Goal: Task Accomplishment & Management: Use online tool/utility

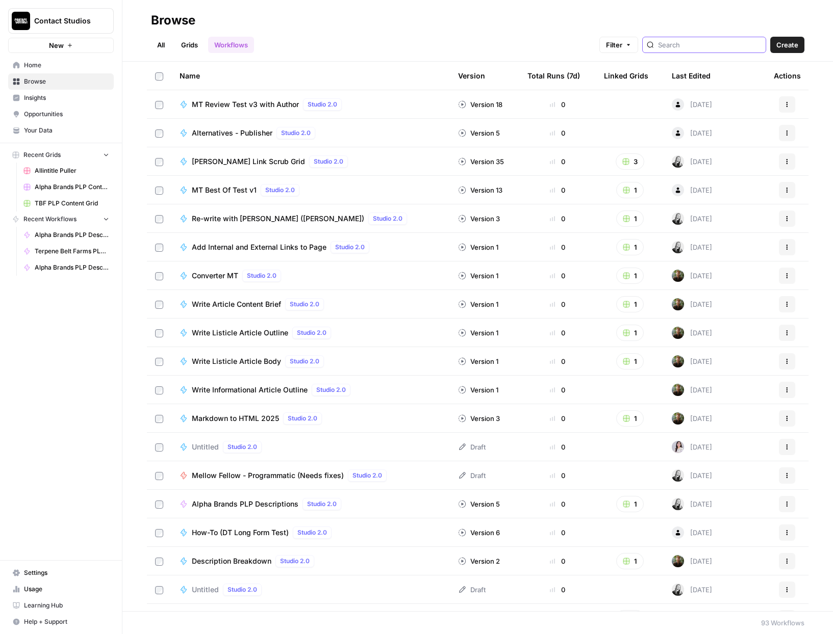
click at [697, 47] on input "search" at bounding box center [710, 45] width 104 height 10
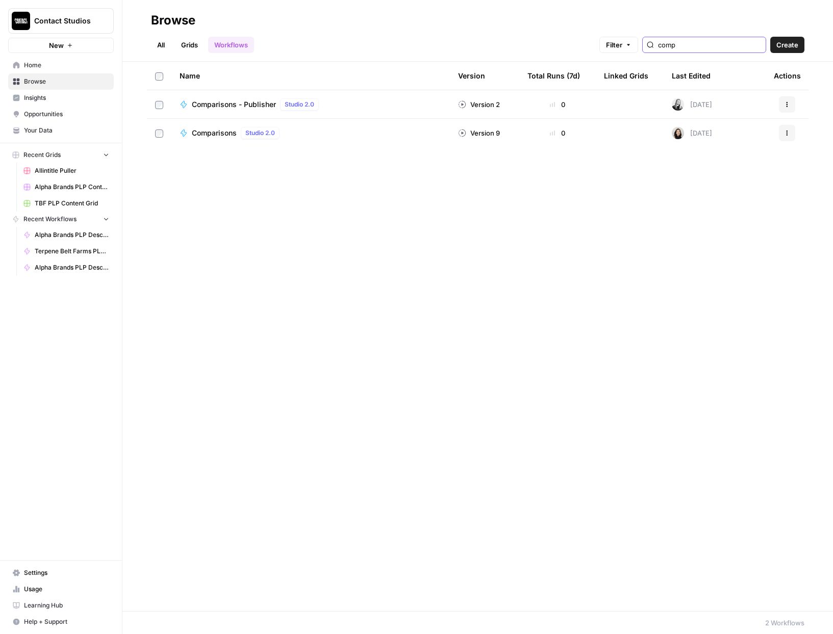
type input "comp"
click at [365, 132] on div "Comparisons Studio 2.0" at bounding box center [311, 133] width 262 height 12
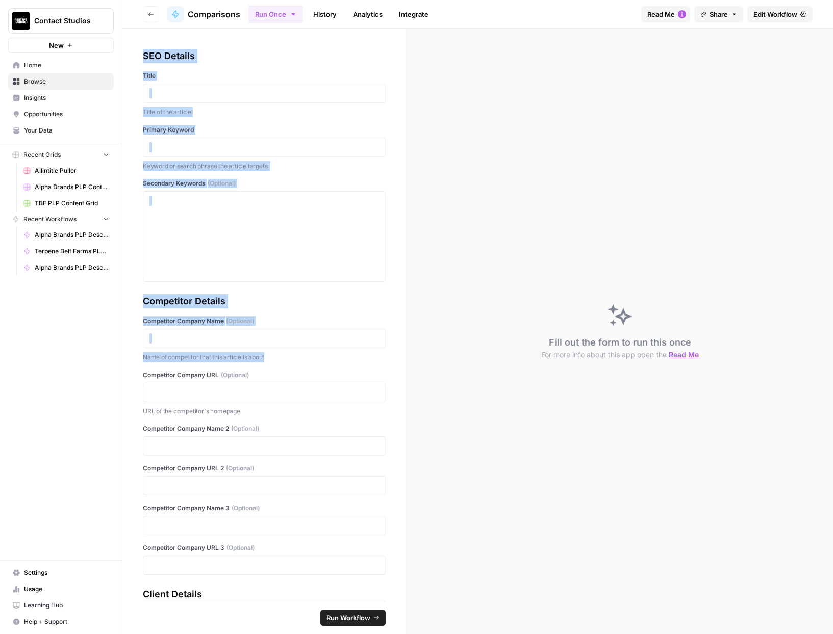
drag, startPoint x: 133, startPoint y: 41, endPoint x: 209, endPoint y: 364, distance: 331.6
click at [209, 364] on div "SEO Details Title Title of the article Primary Keyword Keyword or search phrase…" at bounding box center [264, 315] width 284 height 573
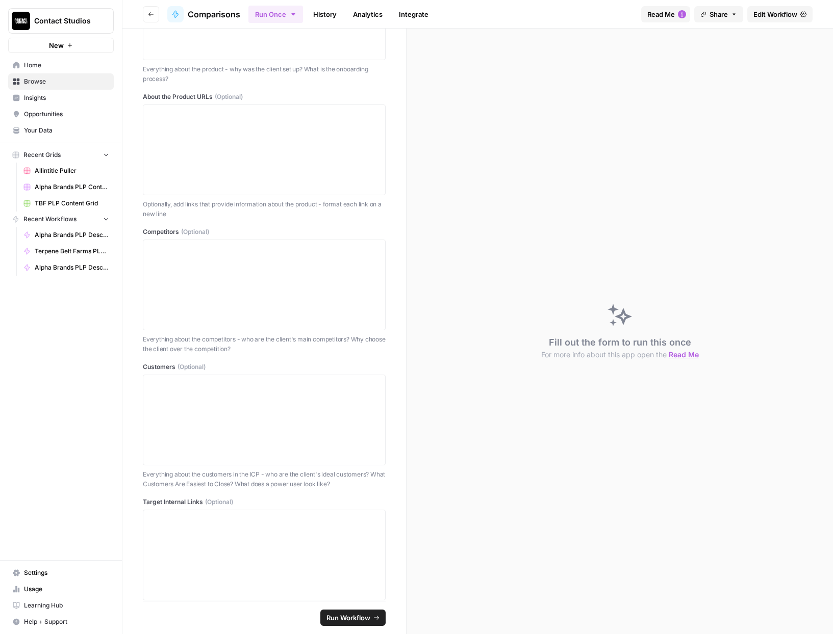
scroll to position [1194, 0]
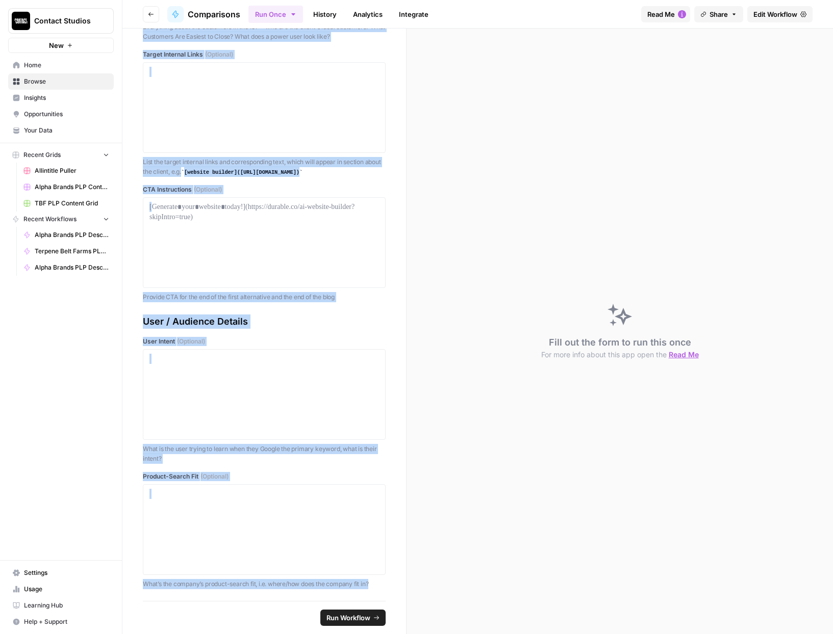
click at [378, 584] on p "What’s the company’s product-search fit, i.e. where/how does the company fit in?" at bounding box center [264, 584] width 243 height 10
copy div "SEO Details Title Title of the article Primary Keyword Keyword or search phrase…"
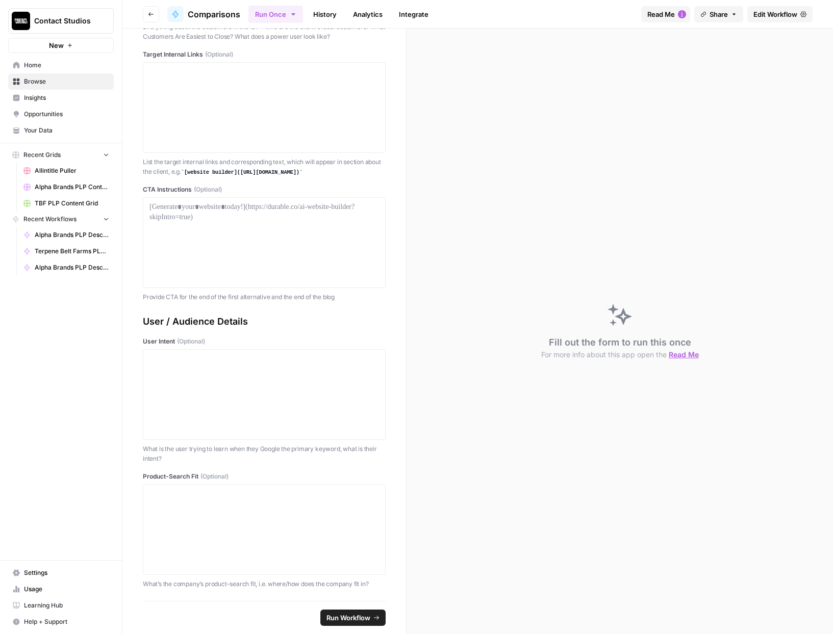
click at [502, 137] on div "Fill out the form to run this once For more info about this app open the Read Me" at bounding box center [619, 332] width 426 height 606
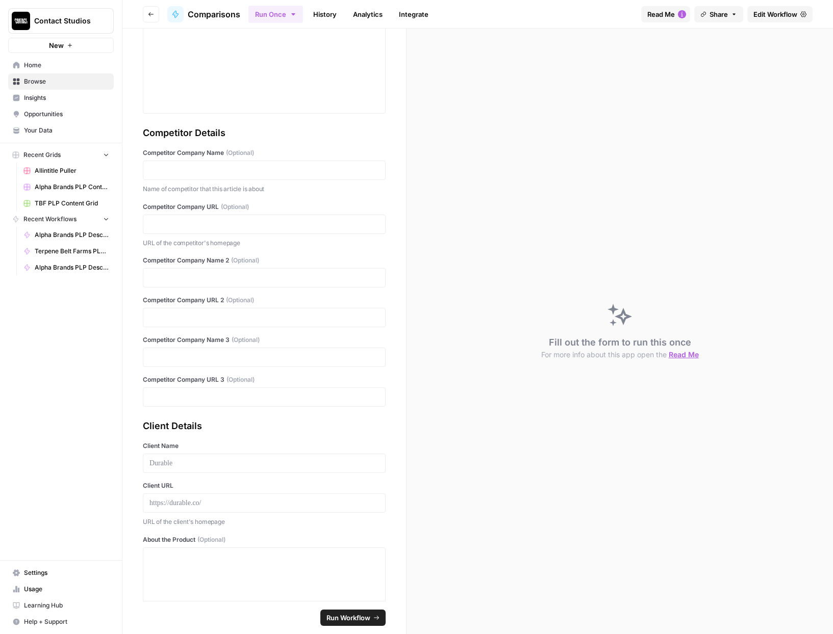
scroll to position [0, 0]
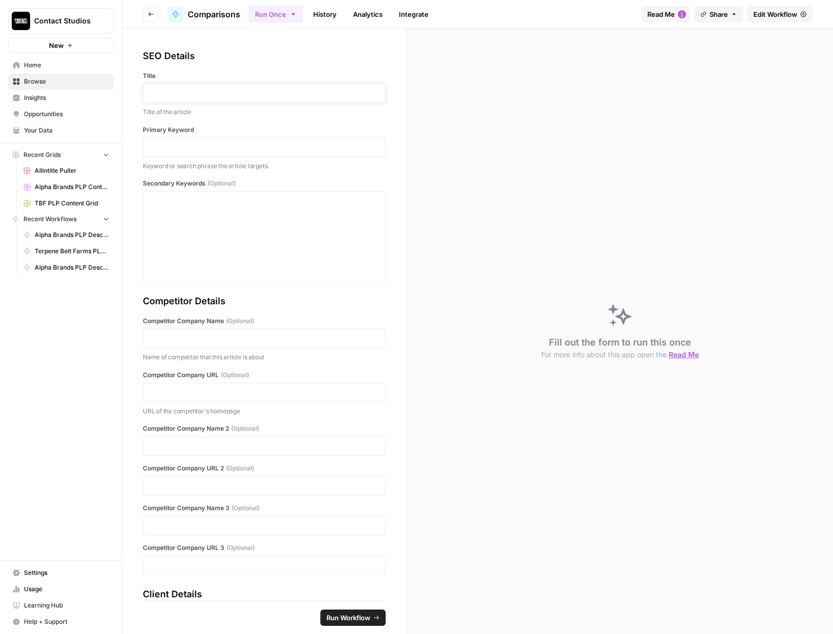
click at [288, 91] on p at bounding box center [263, 93] width 229 height 10
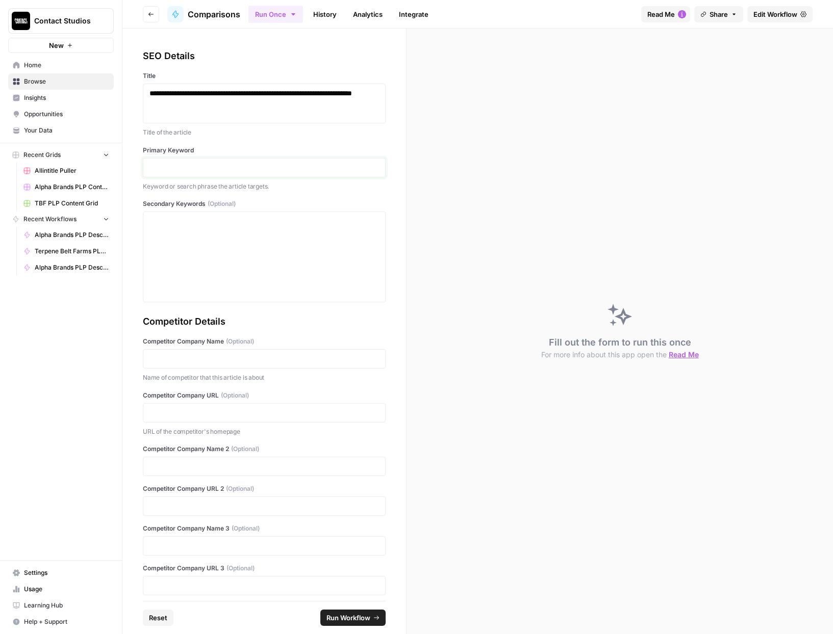
click at [246, 166] on p at bounding box center [263, 168] width 229 height 10
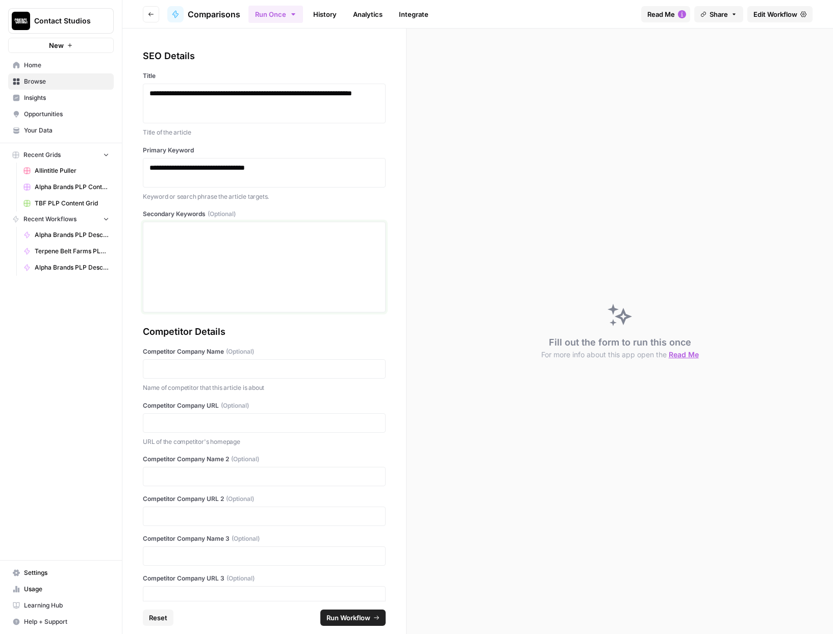
click at [215, 252] on div at bounding box center [263, 267] width 229 height 82
click at [299, 364] on p at bounding box center [263, 369] width 229 height 10
click at [258, 428] on p at bounding box center [263, 423] width 229 height 10
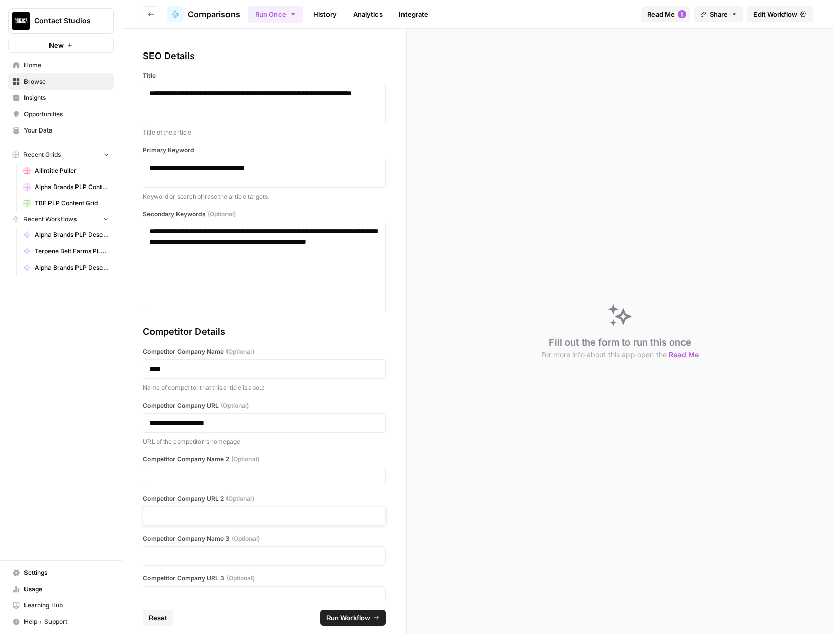
click at [259, 514] on p at bounding box center [263, 517] width 229 height 10
click at [209, 479] on p at bounding box center [263, 477] width 229 height 10
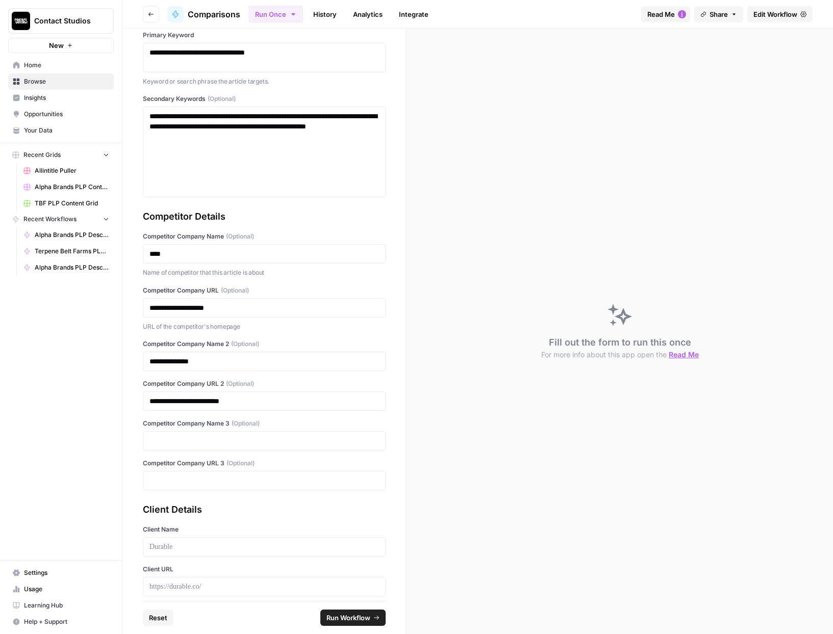
scroll to position [306, 0]
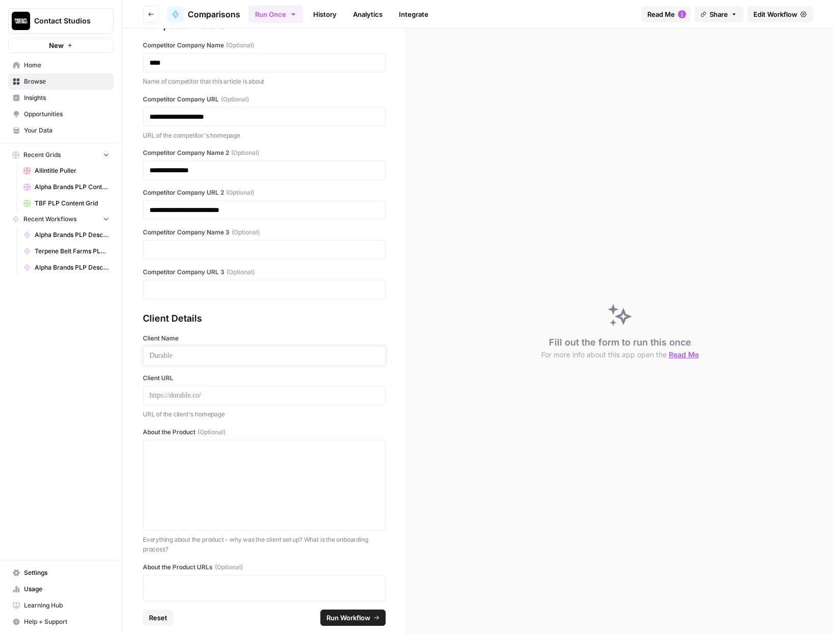
click at [236, 353] on p at bounding box center [263, 356] width 229 height 10
click at [237, 397] on p at bounding box center [263, 396] width 229 height 10
click at [283, 494] on div at bounding box center [263, 486] width 229 height 82
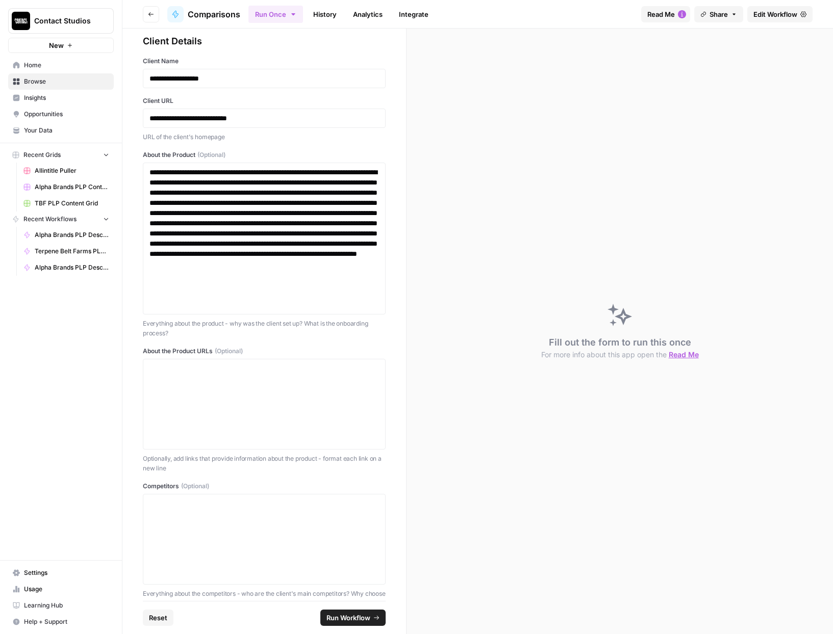
scroll to position [606, 0]
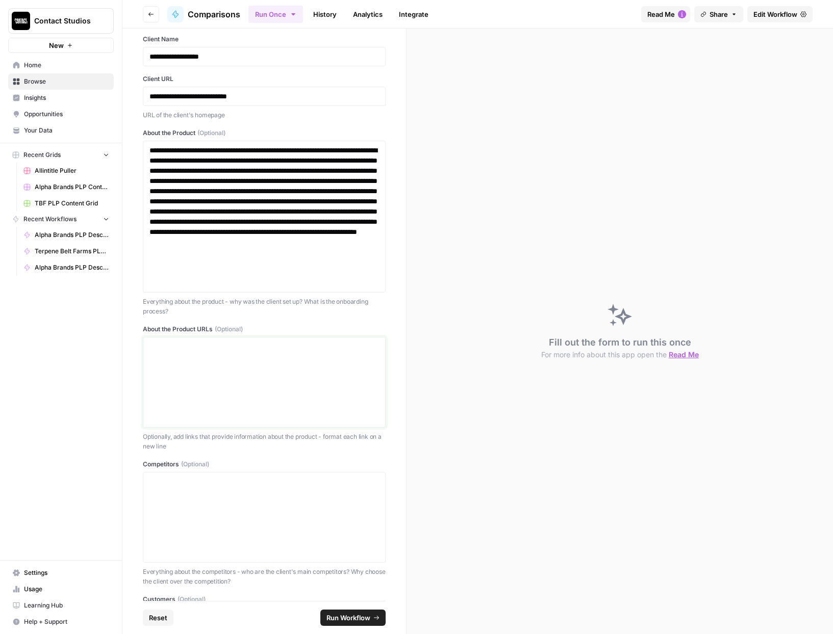
click at [229, 392] on div at bounding box center [263, 383] width 229 height 82
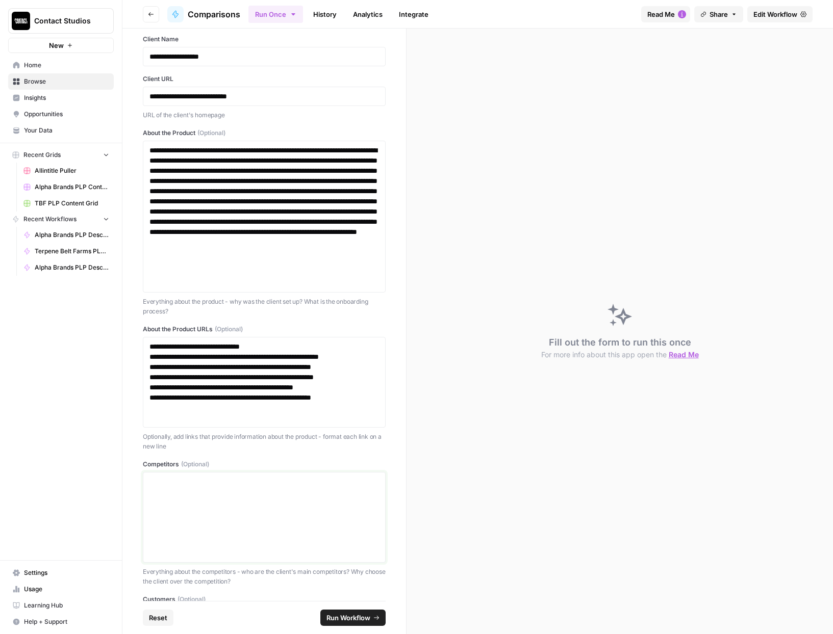
click at [249, 537] on div at bounding box center [263, 518] width 229 height 82
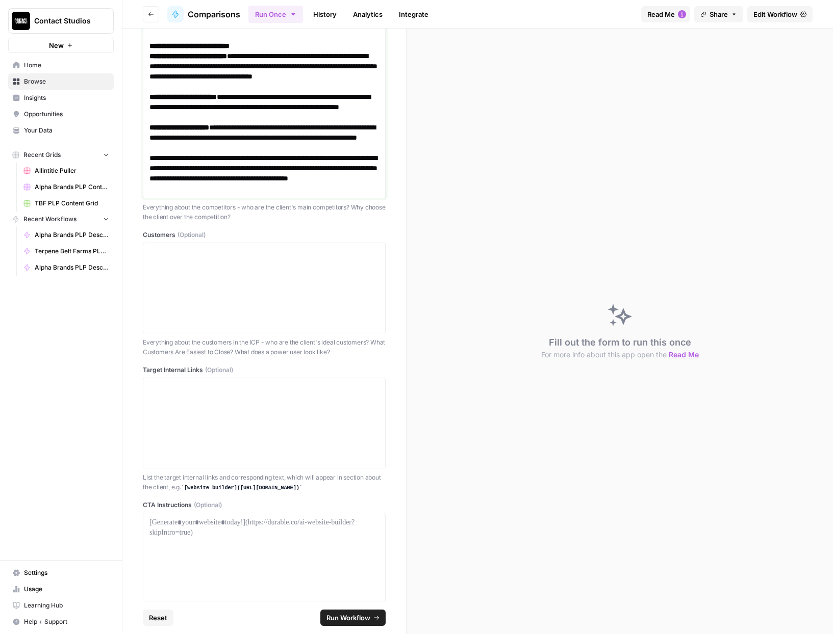
scroll to position [1238, 0]
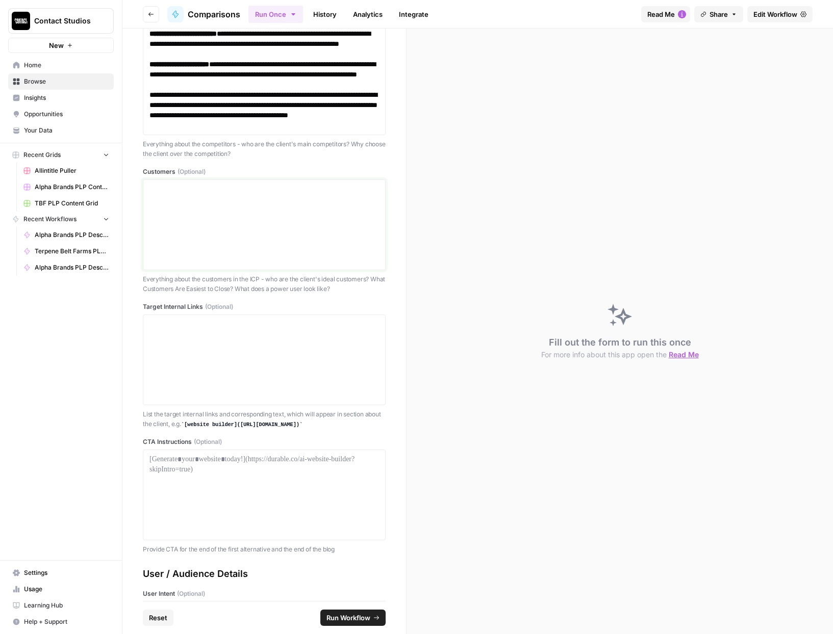
click at [233, 246] on div at bounding box center [263, 225] width 229 height 82
click at [291, 374] on div at bounding box center [263, 360] width 229 height 82
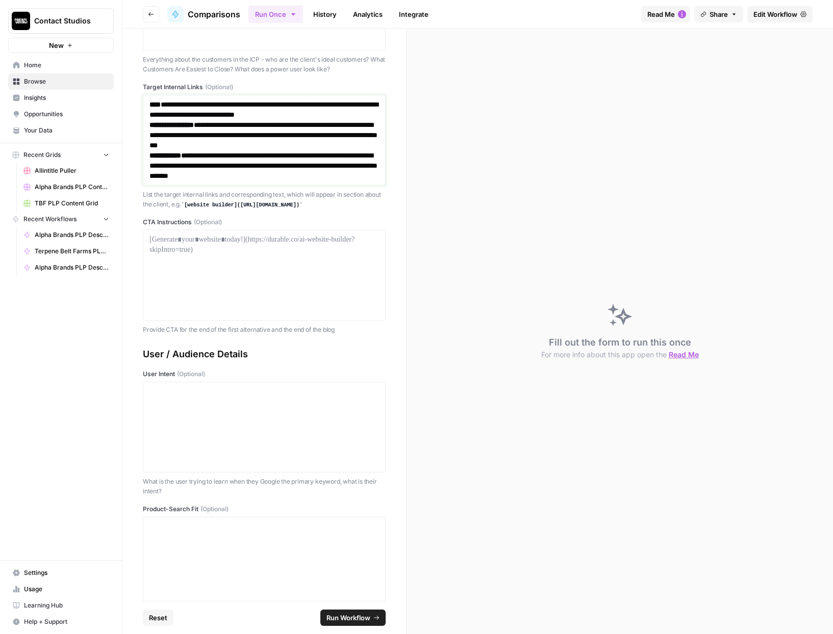
scroll to position [1500, 0]
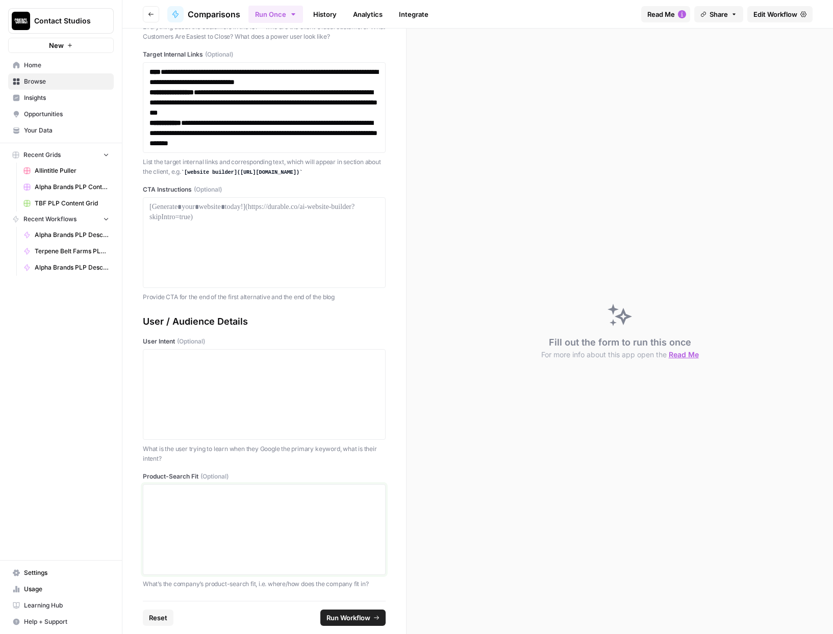
click at [217, 514] on div at bounding box center [263, 530] width 229 height 82
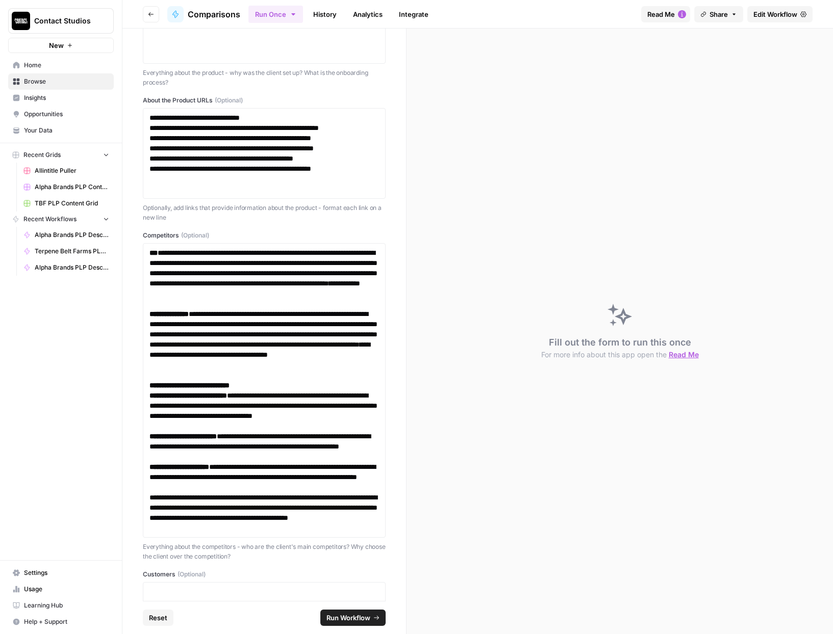
scroll to position [684, 0]
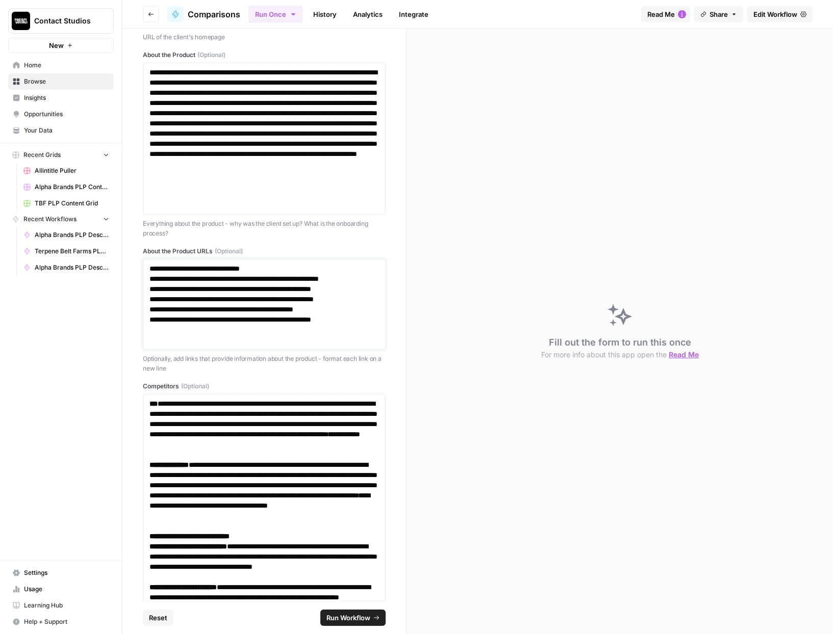
click at [266, 325] on p "**********" at bounding box center [263, 294] width 229 height 61
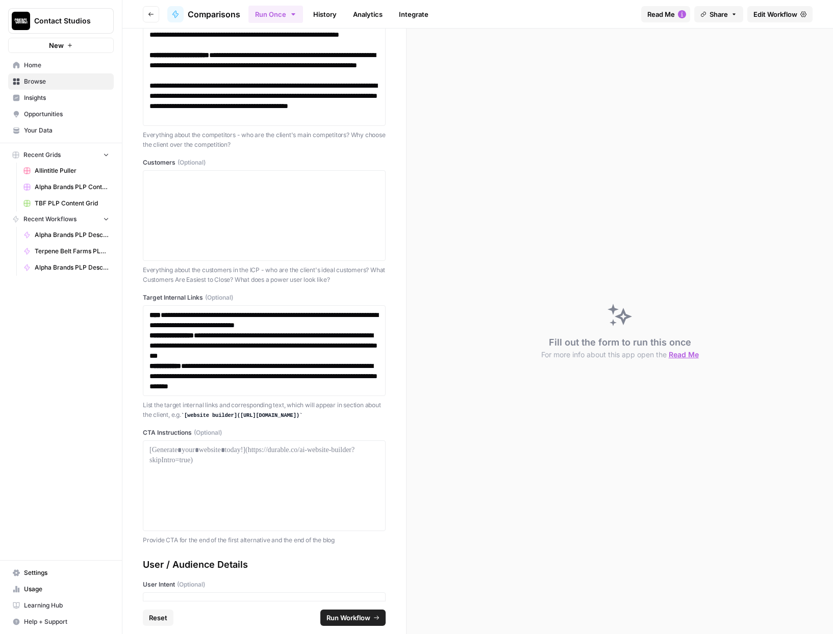
scroll to position [1278, 0]
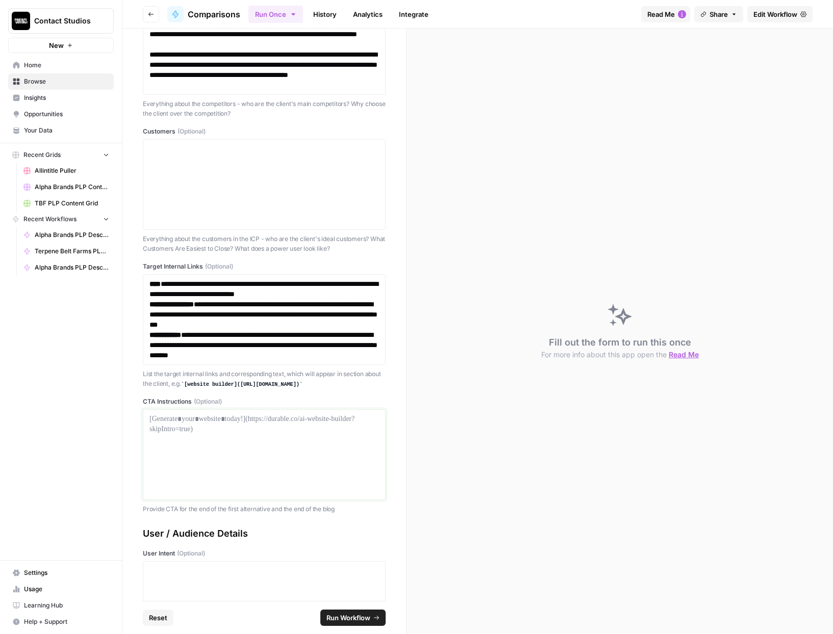
click at [226, 479] on div at bounding box center [263, 455] width 229 height 82
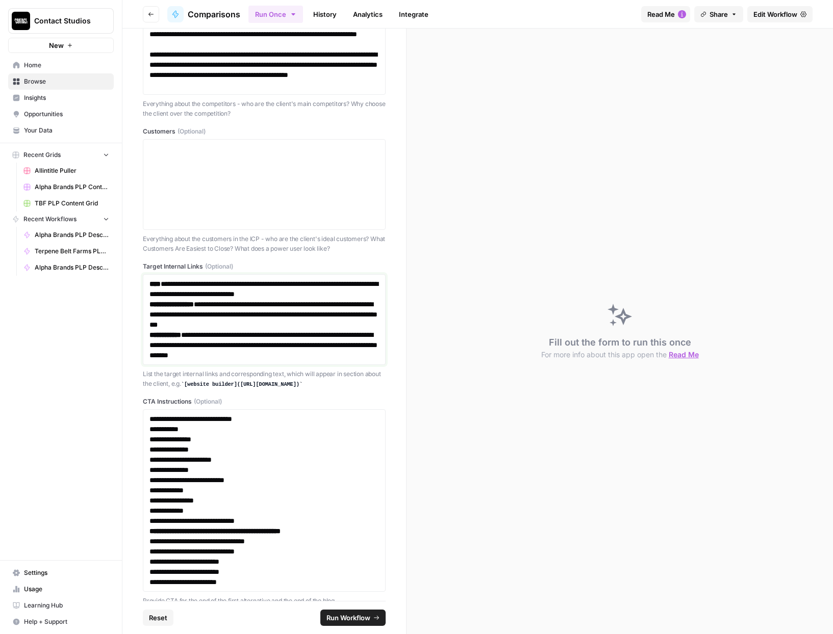
click at [310, 328] on p "**********" at bounding box center [263, 314] width 229 height 31
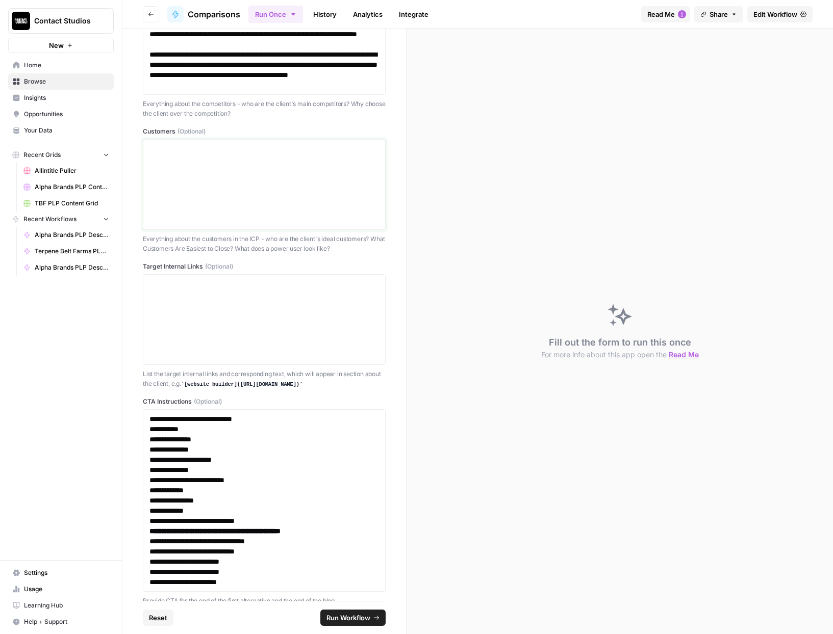
click at [280, 197] on div at bounding box center [263, 185] width 229 height 82
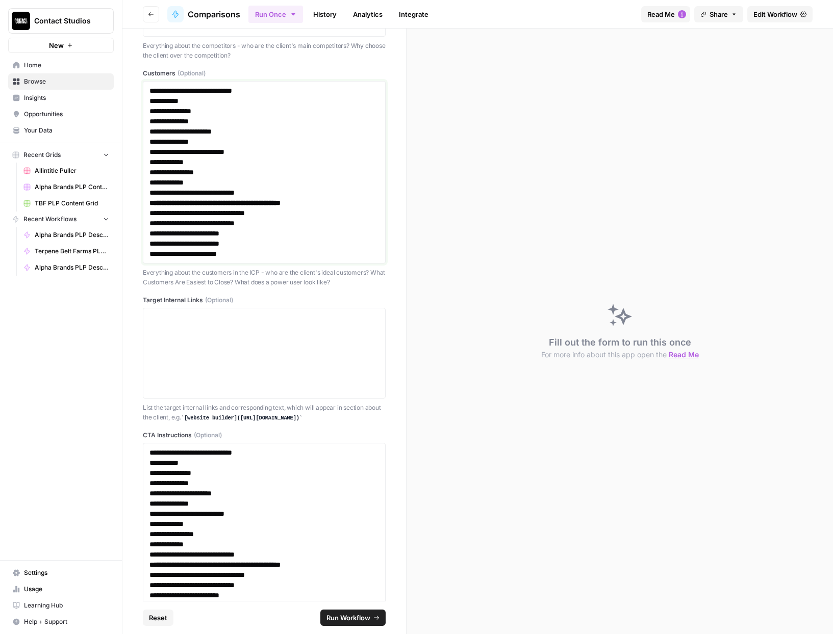
scroll to position [1394, 0]
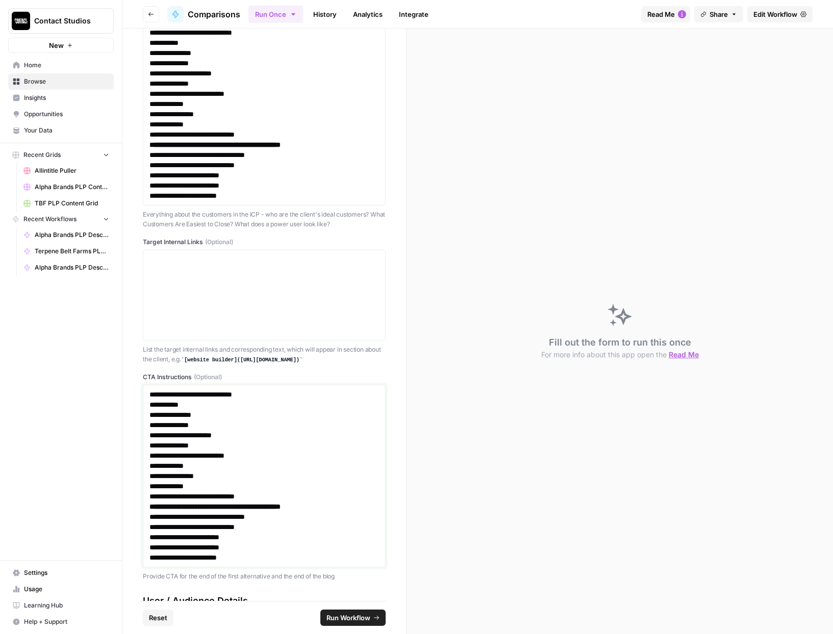
click at [297, 441] on p "**********" at bounding box center [263, 435] width 229 height 10
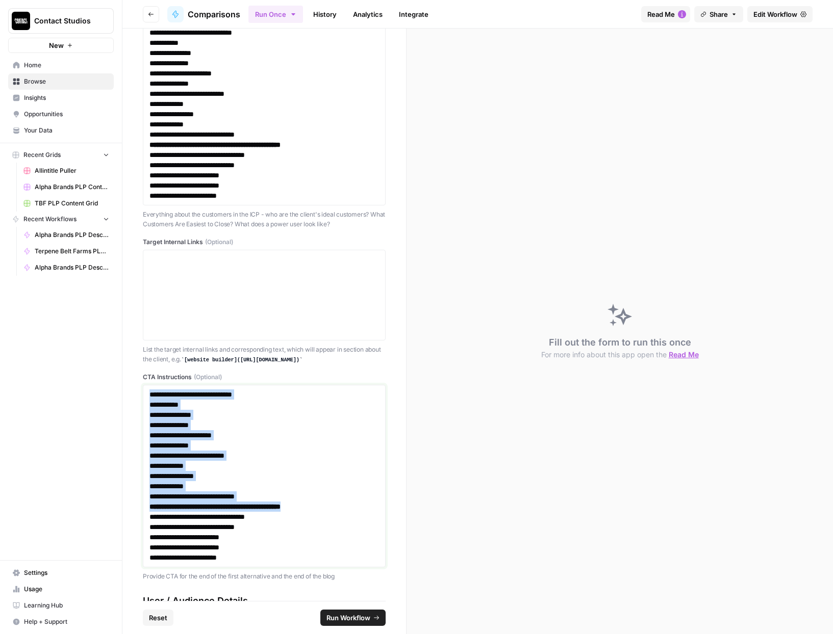
copy div "**********"
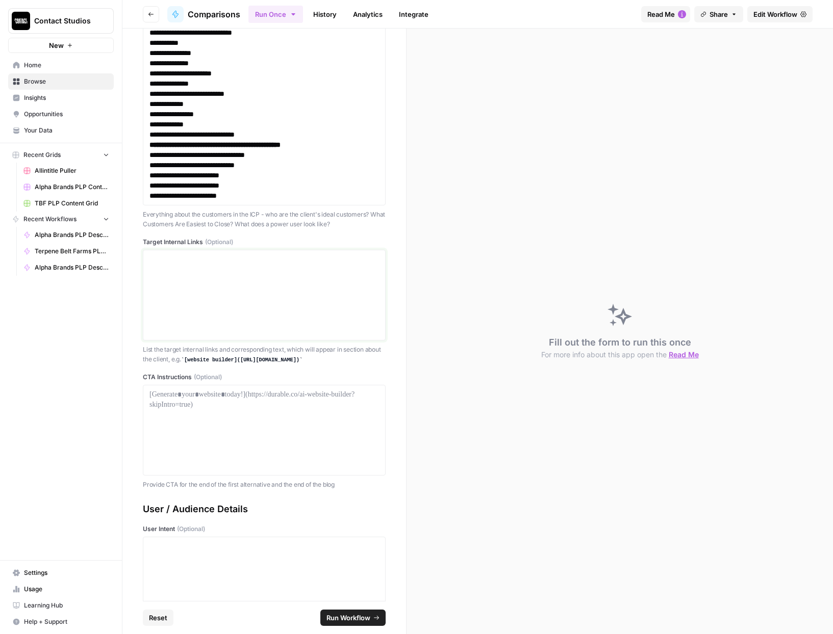
click at [249, 325] on div at bounding box center [263, 295] width 229 height 82
click at [193, 563] on div at bounding box center [263, 583] width 229 height 82
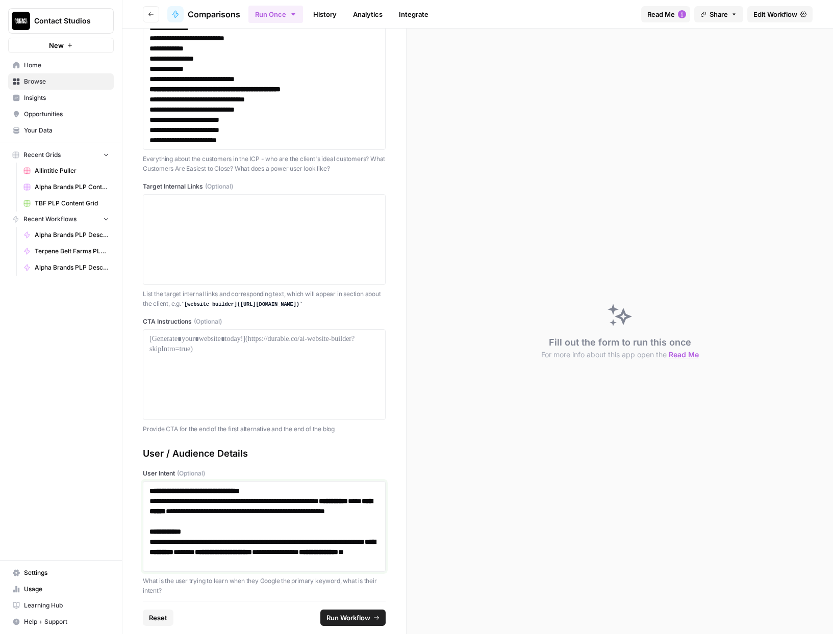
scroll to position [1492, 0]
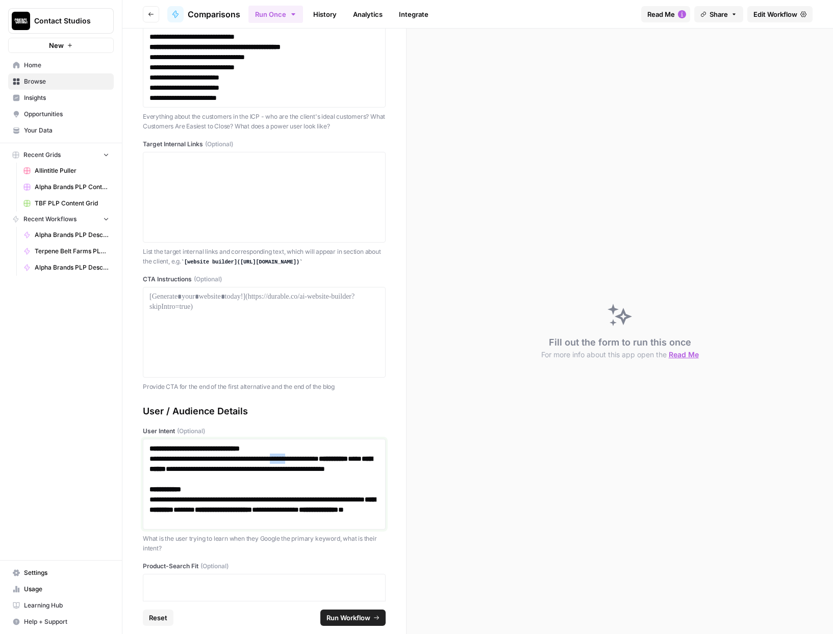
drag, startPoint x: 326, startPoint y: 467, endPoint x: 303, endPoint y: 466, distance: 23.5
click at [303, 467] on p "**********" at bounding box center [263, 464] width 229 height 41
drag, startPoint x: 216, startPoint y: 499, endPoint x: 182, endPoint y: 496, distance: 34.8
click at [179, 497] on p "**********" at bounding box center [263, 504] width 229 height 41
click at [247, 484] on p "**********" at bounding box center [263, 464] width 229 height 41
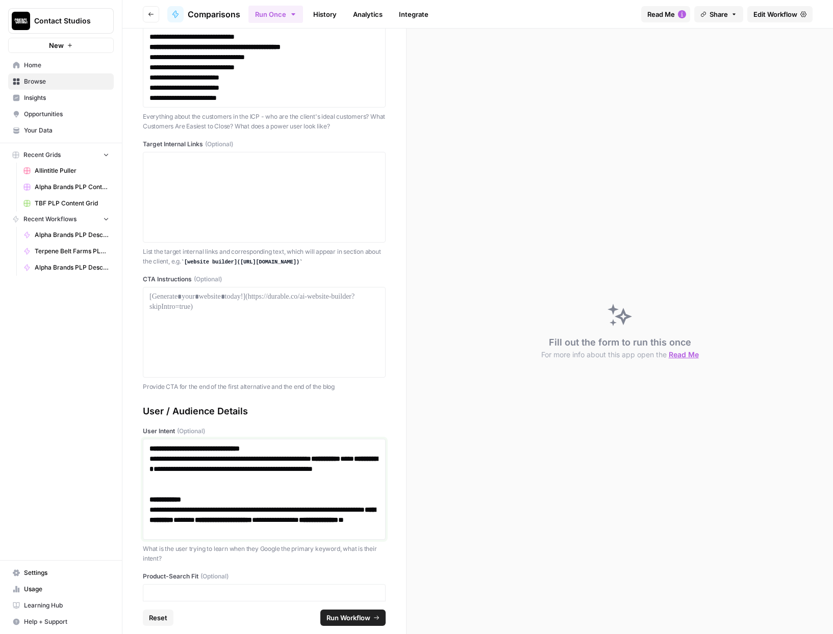
click at [291, 455] on p "**********" at bounding box center [263, 469] width 229 height 51
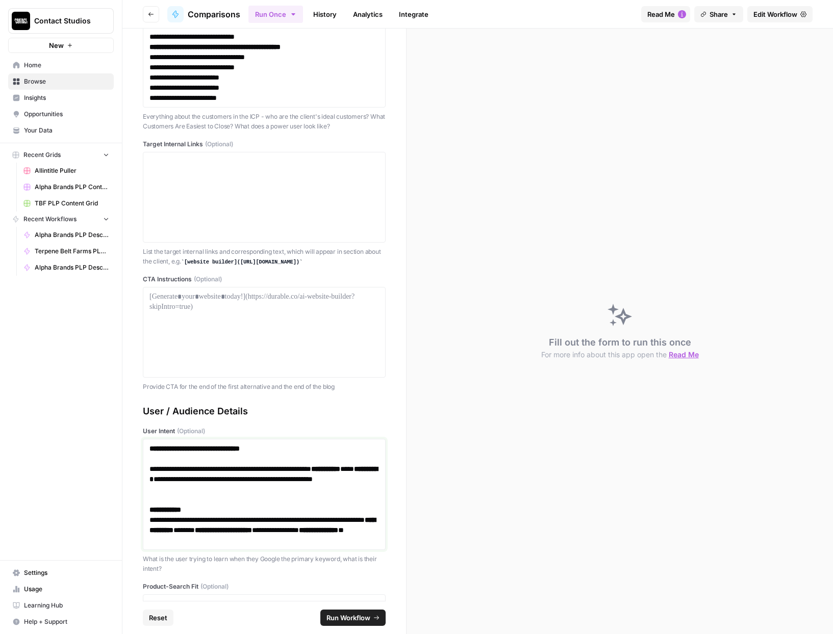
scroll to position [1527, 0]
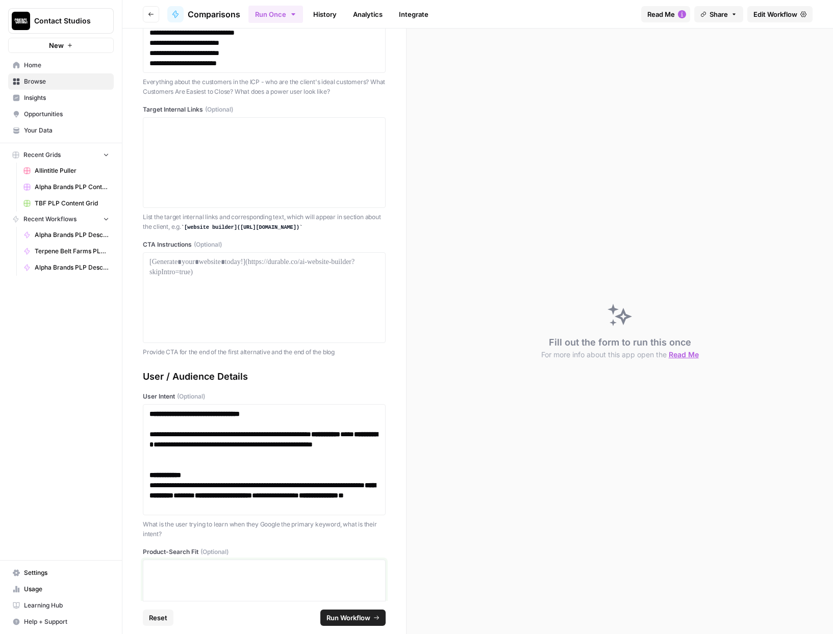
click at [232, 575] on p at bounding box center [263, 570] width 229 height 10
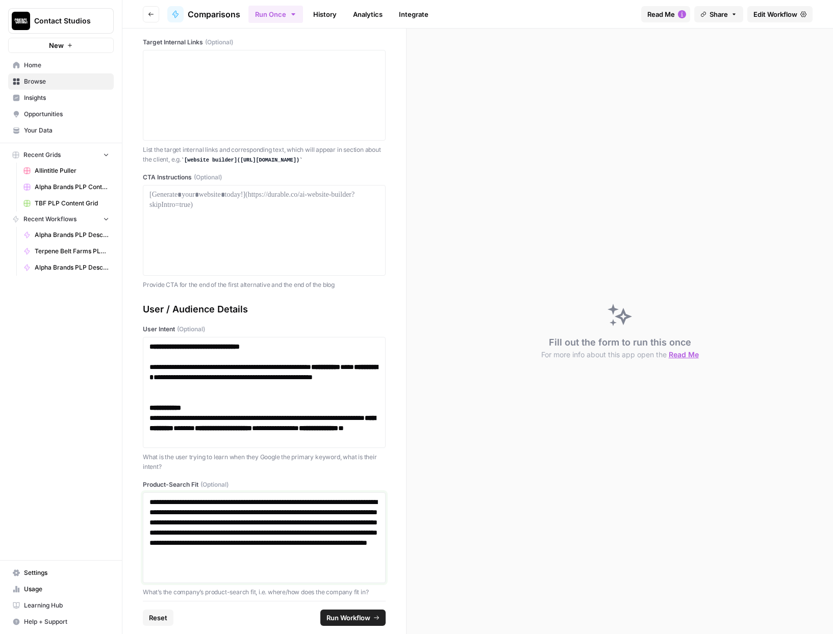
scroll to position [1613, 0]
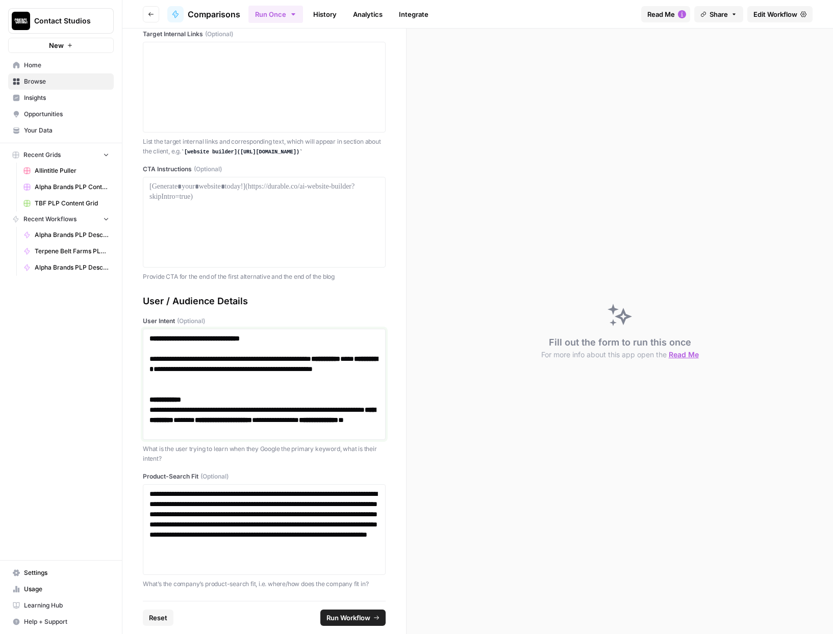
click at [280, 403] on p "**********" at bounding box center [263, 415] width 229 height 41
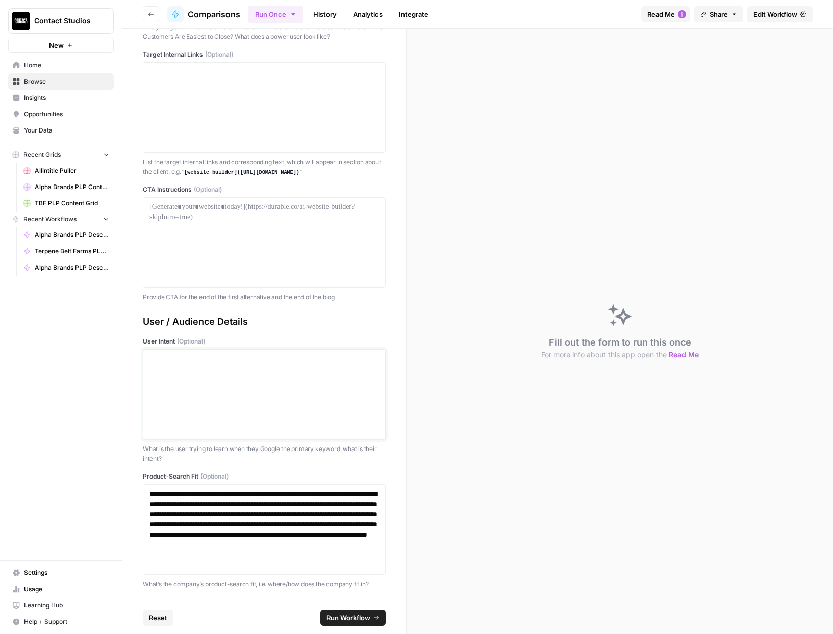
scroll to position [1592, 0]
click at [263, 246] on div at bounding box center [263, 243] width 229 height 82
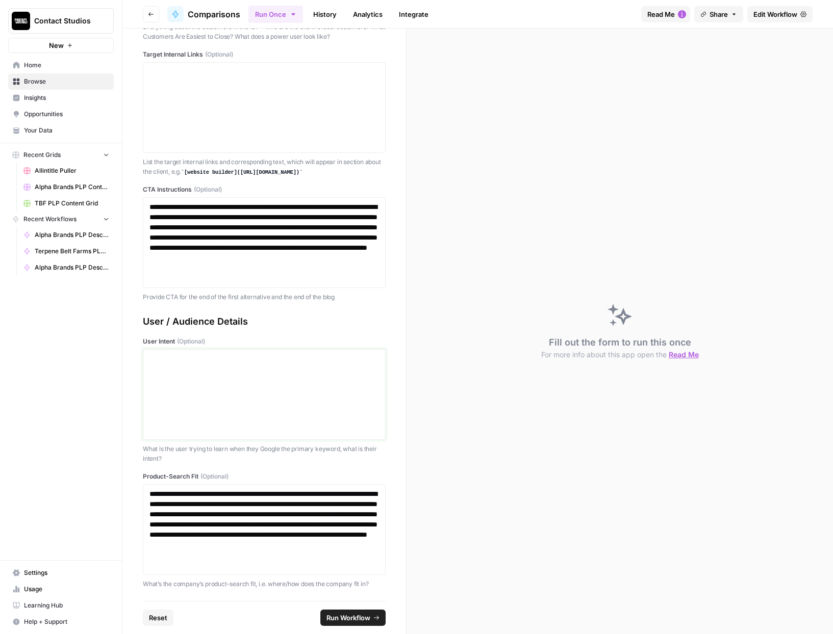
click at [294, 378] on div at bounding box center [263, 395] width 229 height 82
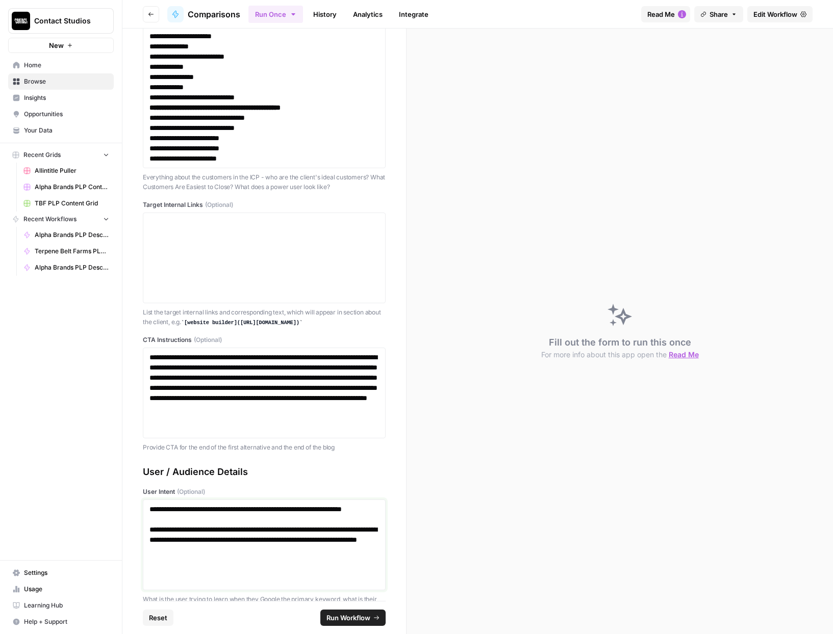
scroll to position [1383, 0]
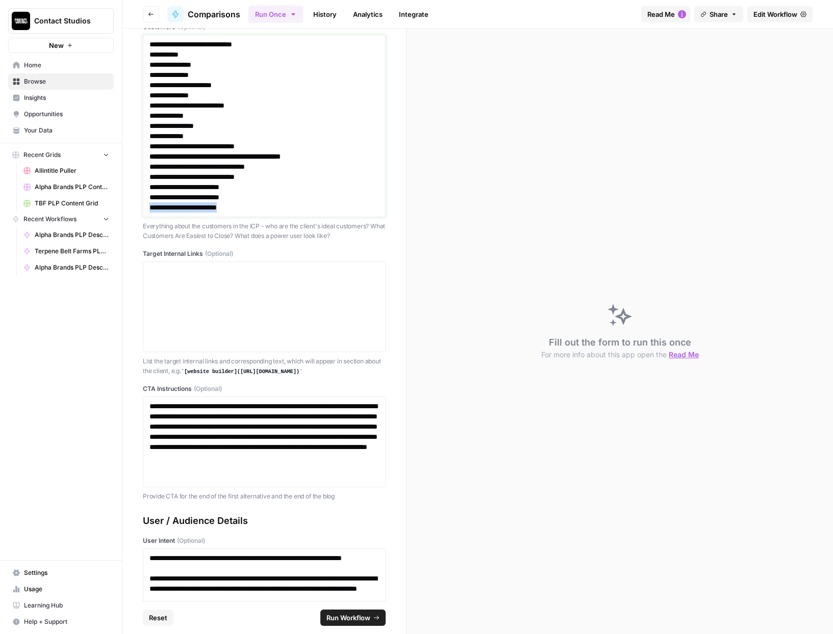
drag, startPoint x: 275, startPoint y: 225, endPoint x: 251, endPoint y: 193, distance: 40.2
click at [251, 194] on div "**********" at bounding box center [264, 126] width 243 height 183
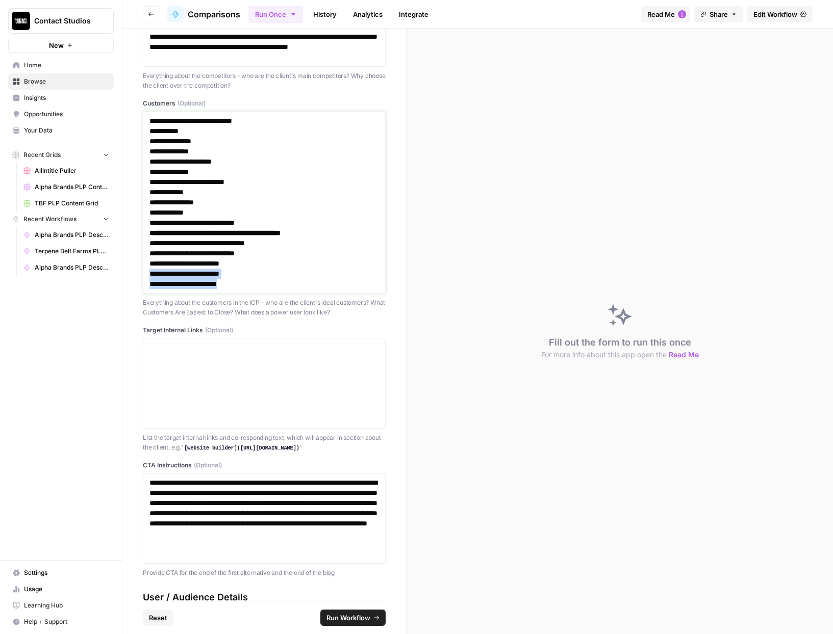
scroll to position [1290, 0]
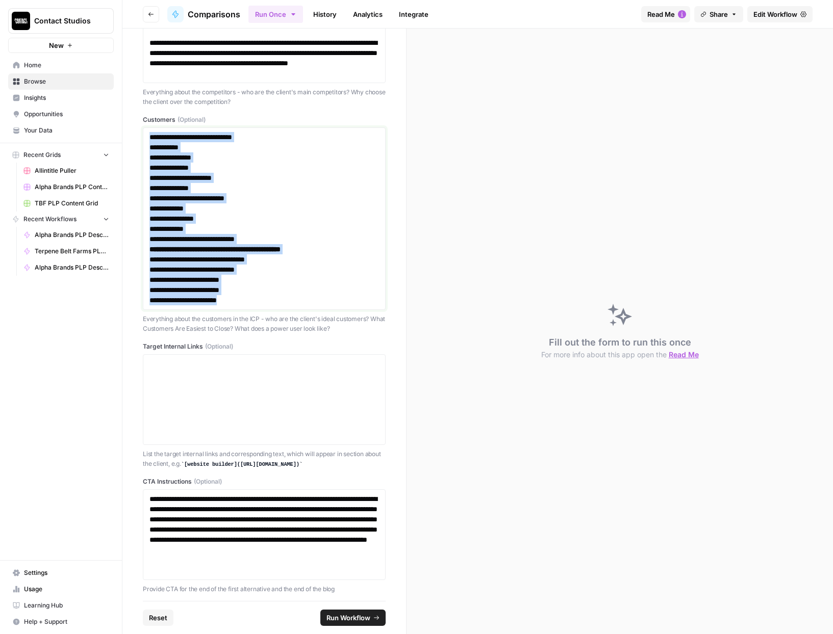
click at [149, 142] on h3 "**********" at bounding box center [263, 137] width 229 height 10
copy div "**********"
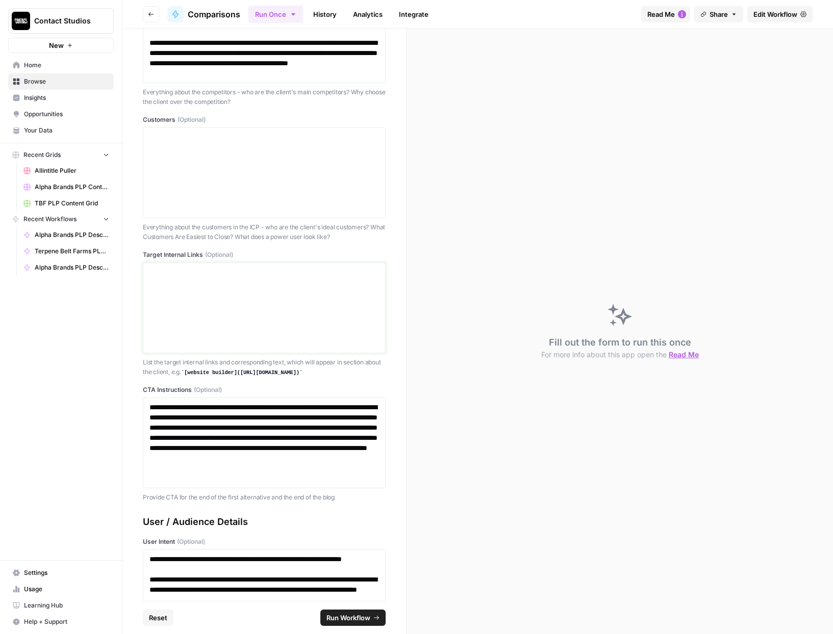
click at [337, 316] on div at bounding box center [263, 308] width 229 height 82
click at [265, 172] on div at bounding box center [263, 173] width 229 height 82
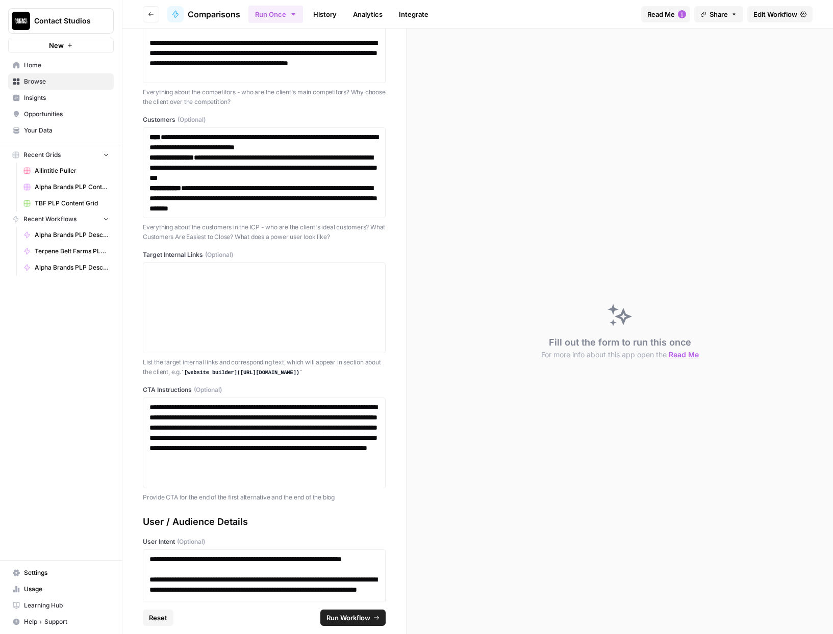
click at [554, 232] on div "Fill out the form to run this once For more info about this app open the Read Me" at bounding box center [619, 332] width 426 height 606
click at [284, 300] on div at bounding box center [263, 308] width 229 height 82
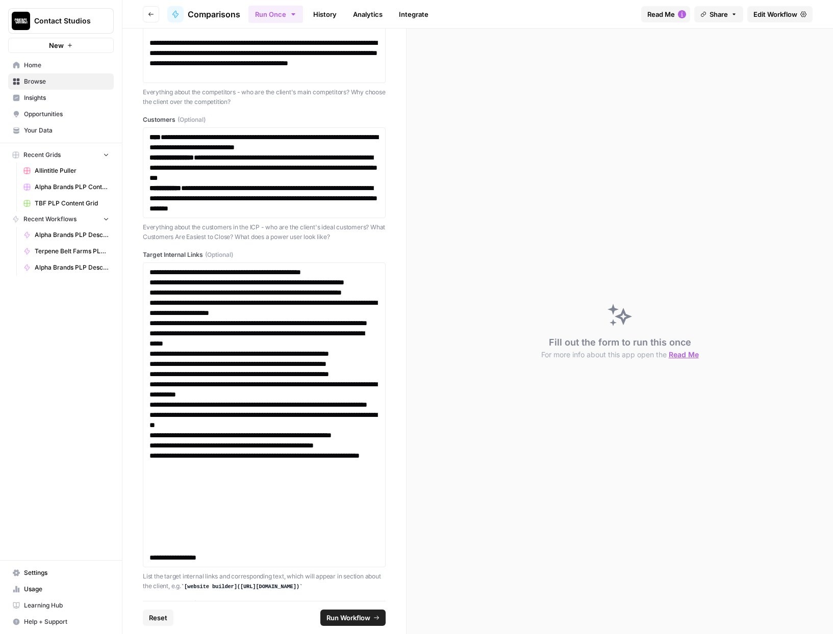
click at [349, 617] on span "Run Workflow" at bounding box center [348, 618] width 44 height 10
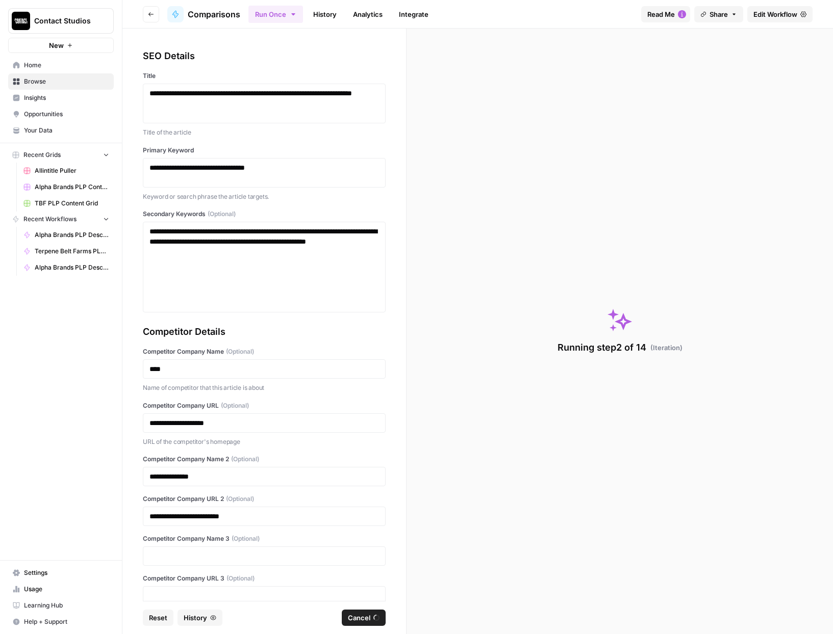
scroll to position [1290, 0]
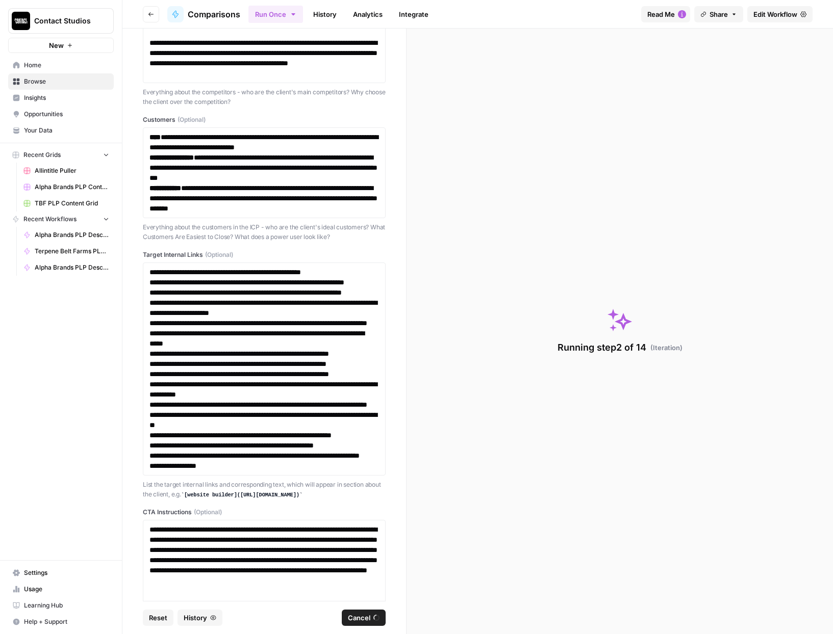
click at [326, 15] on link "History" at bounding box center [325, 14] width 36 height 16
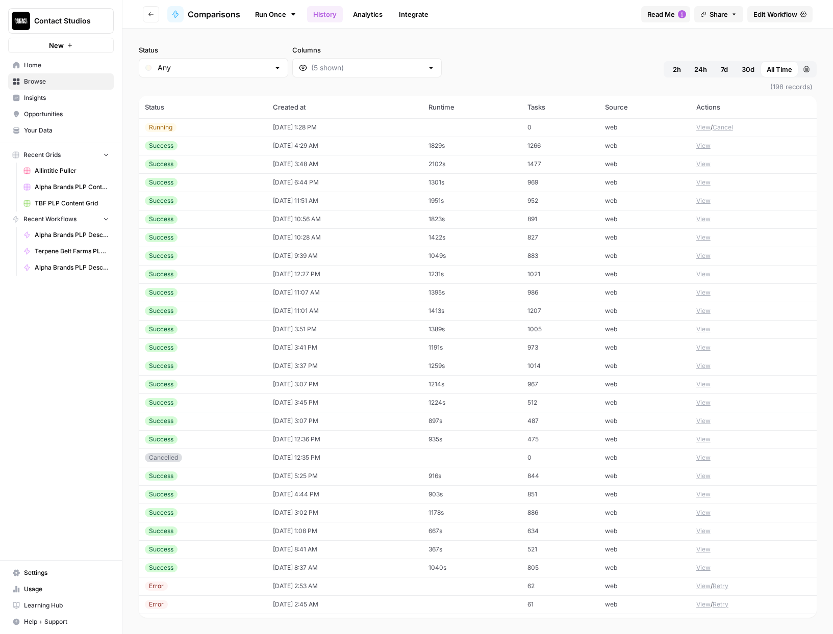
click at [698, 124] on button "View" at bounding box center [703, 127] width 14 height 9
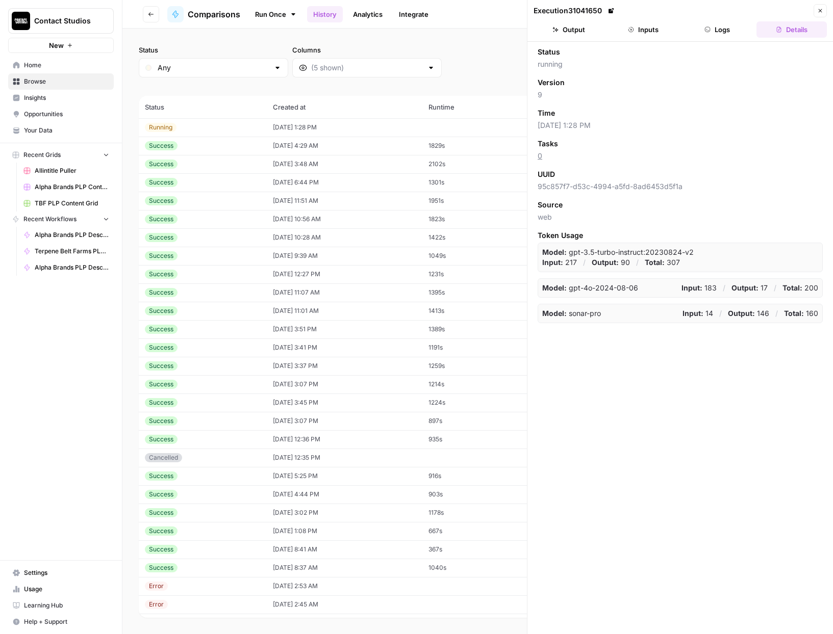
click at [644, 36] on button "Inputs" at bounding box center [643, 29] width 70 height 16
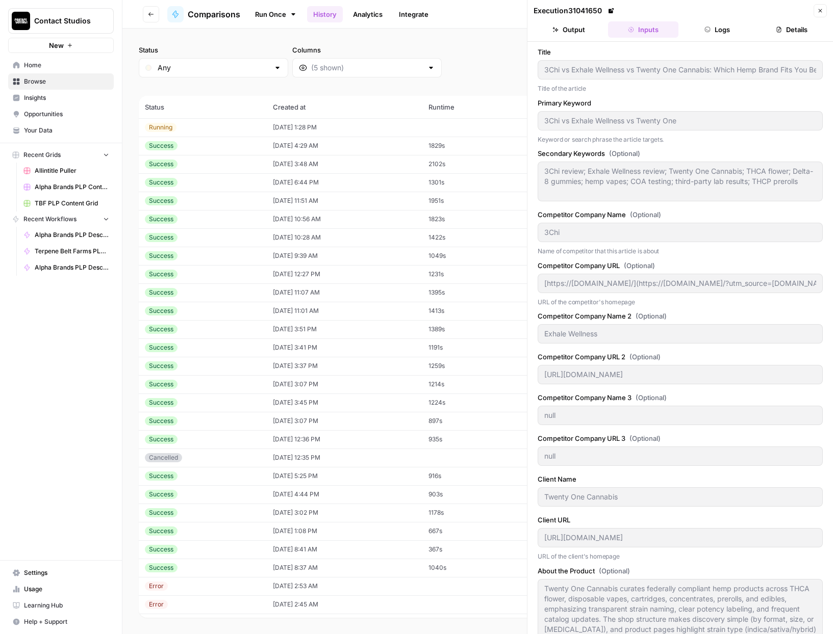
click at [696, 30] on button "Logs" at bounding box center [717, 29] width 70 height 16
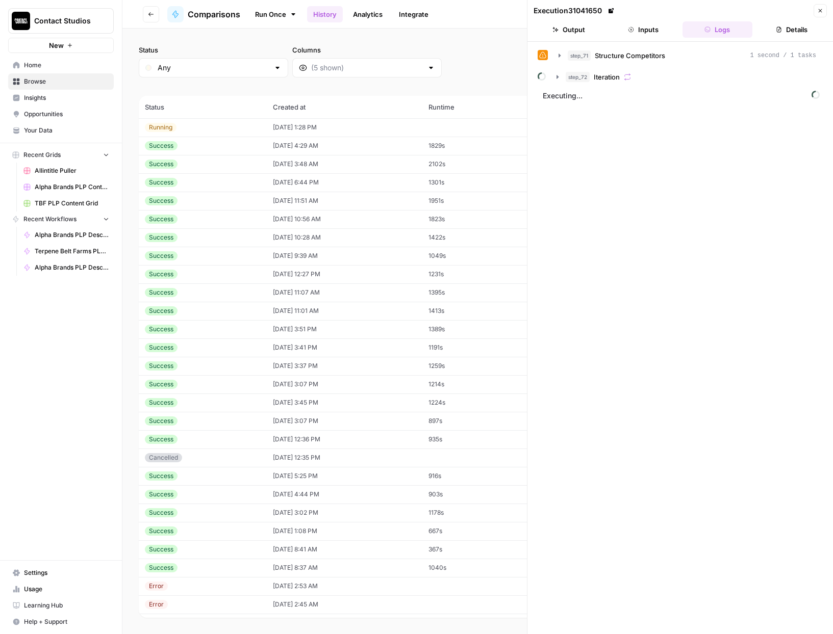
click at [778, 27] on icon "button" at bounding box center [779, 30] width 6 height 6
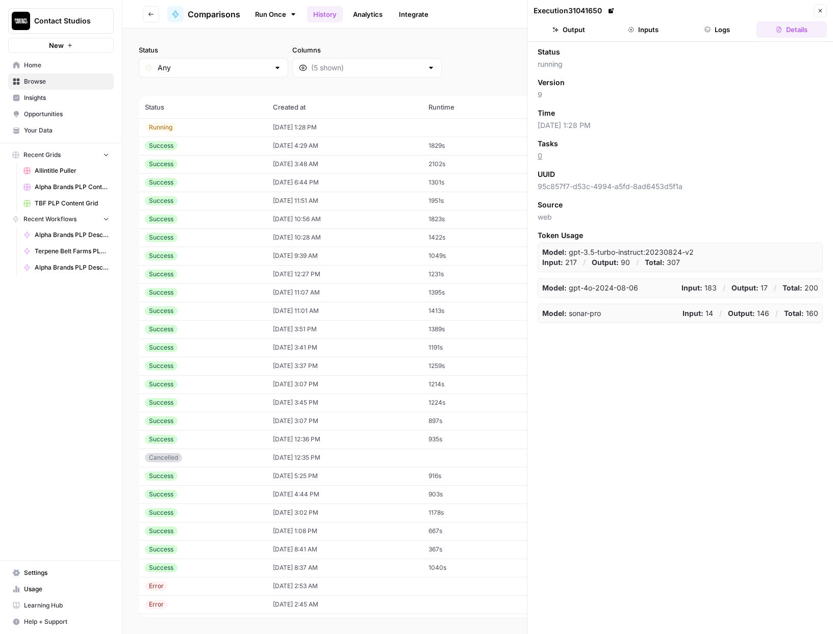
click at [736, 28] on button "Logs" at bounding box center [717, 29] width 70 height 16
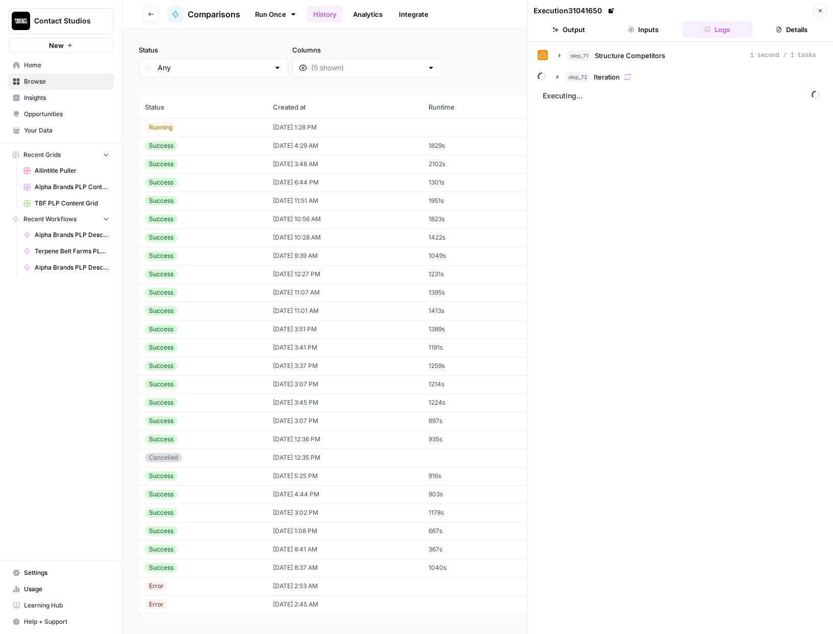
click at [544, 54] on icon at bounding box center [542, 55] width 7 height 7
click at [652, 34] on button "Inputs" at bounding box center [643, 29] width 70 height 16
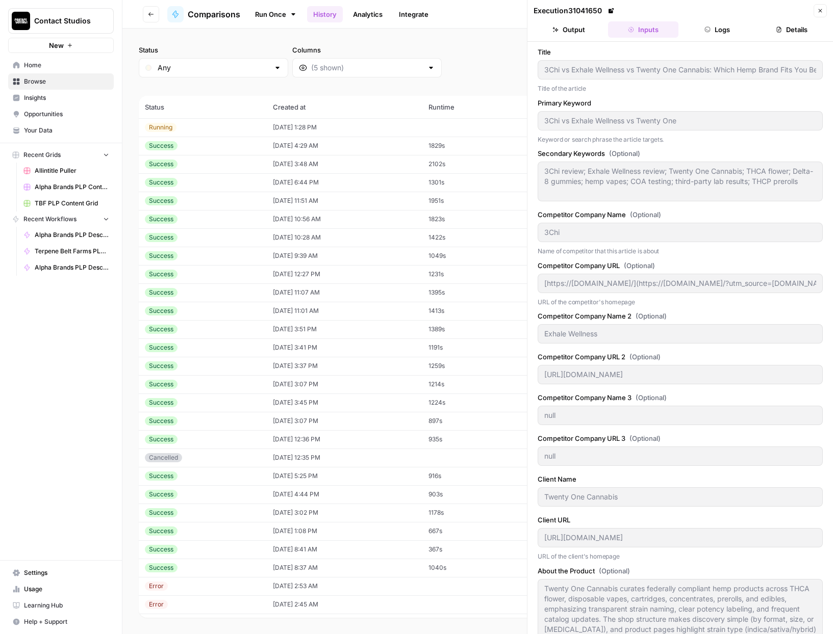
click at [583, 33] on button "Output" at bounding box center [568, 29] width 70 height 16
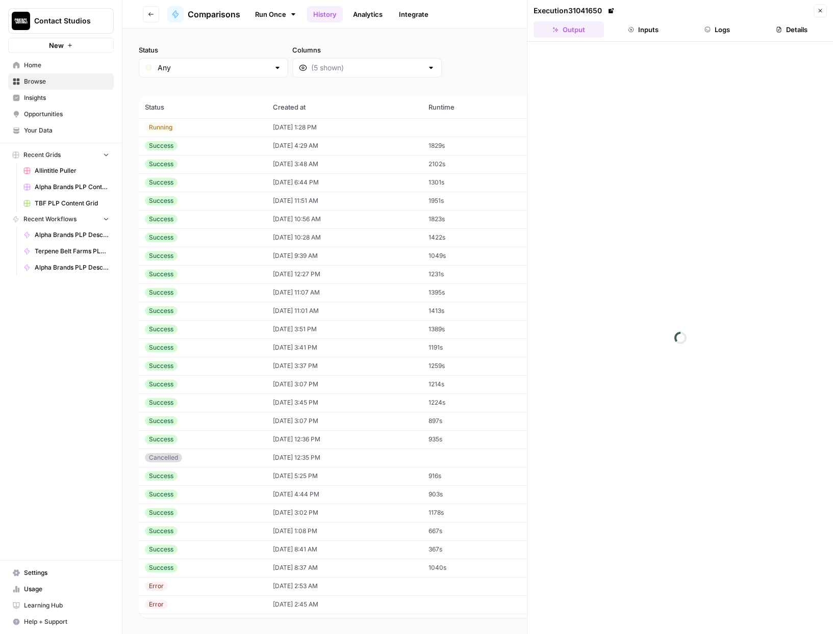
click at [710, 31] on button "Logs" at bounding box center [717, 29] width 70 height 16
click at [779, 33] on button "Details" at bounding box center [791, 29] width 70 height 16
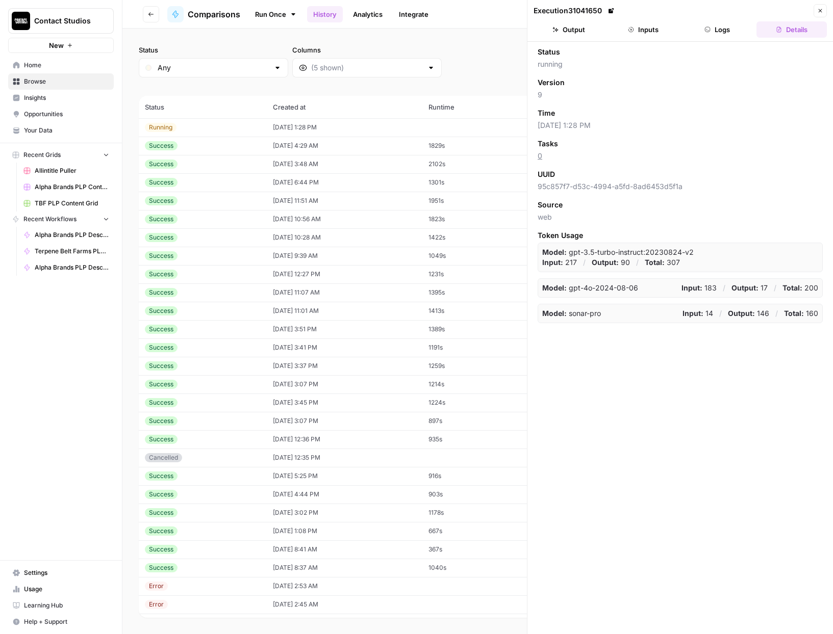
click at [736, 33] on button "Logs" at bounding box center [717, 29] width 70 height 16
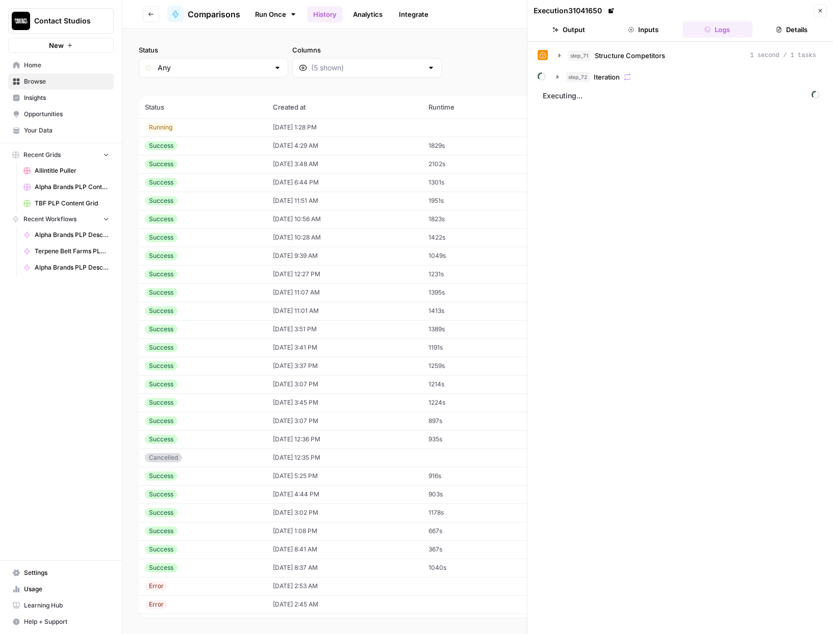
click at [465, 145] on td "1829s" at bounding box center [471, 146] width 99 height 18
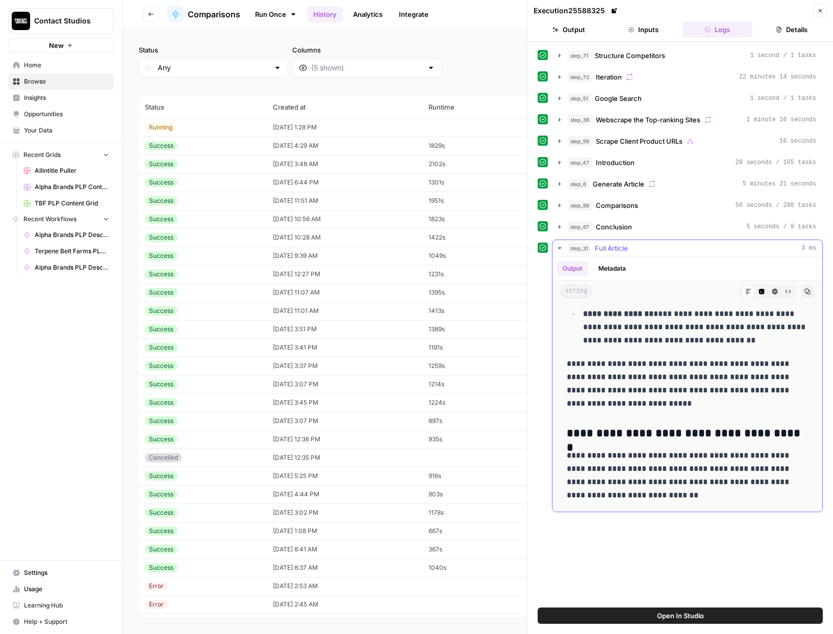
scroll to position [8335, 0]
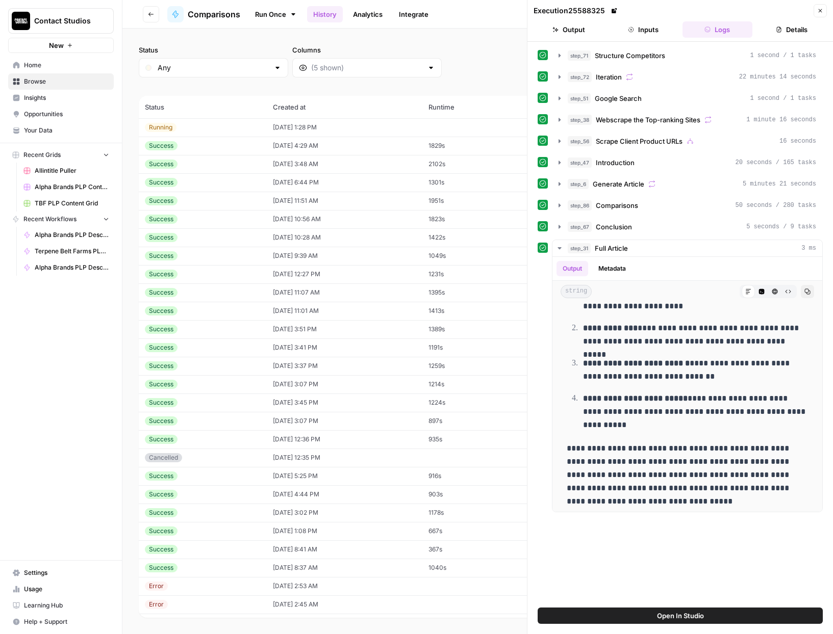
click at [496, 29] on div "Status Any Columns 2h 24h 7d 30d All Time Custom range (198 records) Status Cre…" at bounding box center [477, 332] width 710 height 606
click at [824, 13] on button "Close" at bounding box center [819, 10] width 13 height 13
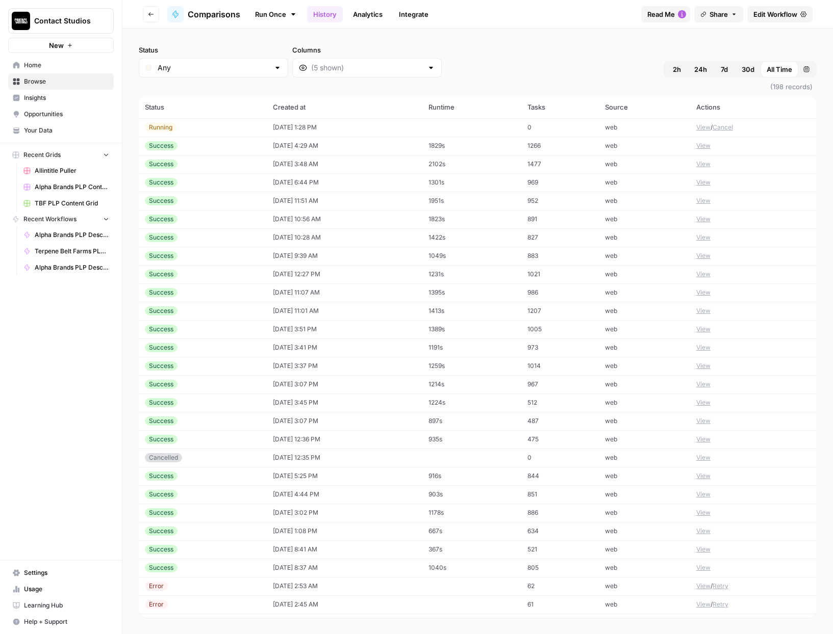
click at [763, 18] on span "Edit Workflow" at bounding box center [775, 14] width 44 height 10
